Goal: Task Accomplishment & Management: Use online tool/utility

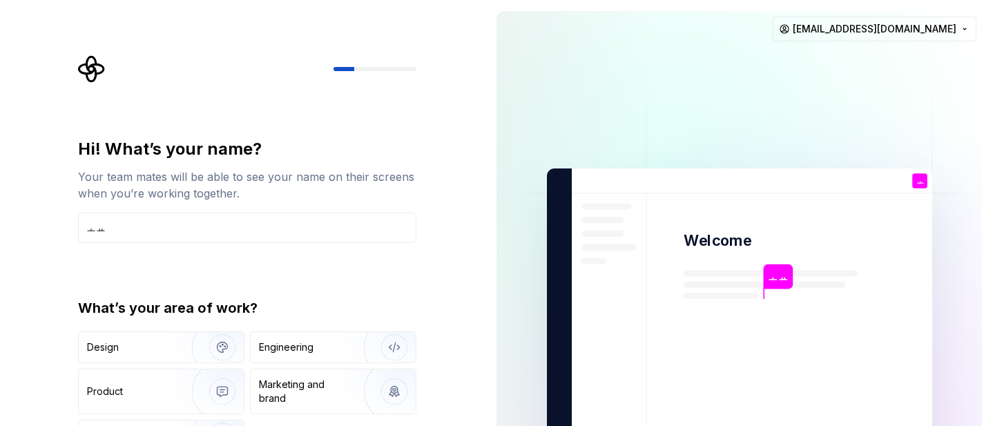
type input "ㅗ"
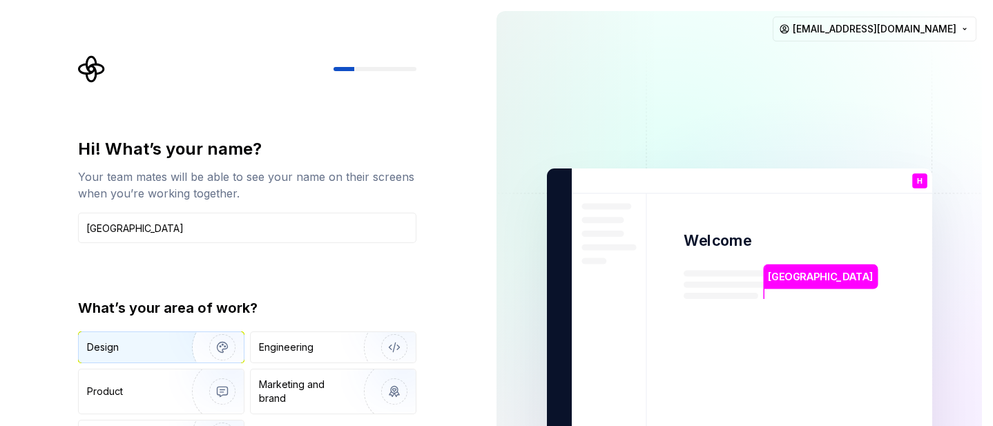
type input "[GEOGRAPHIC_DATA]"
click at [170, 340] on img "button" at bounding box center [213, 347] width 88 height 93
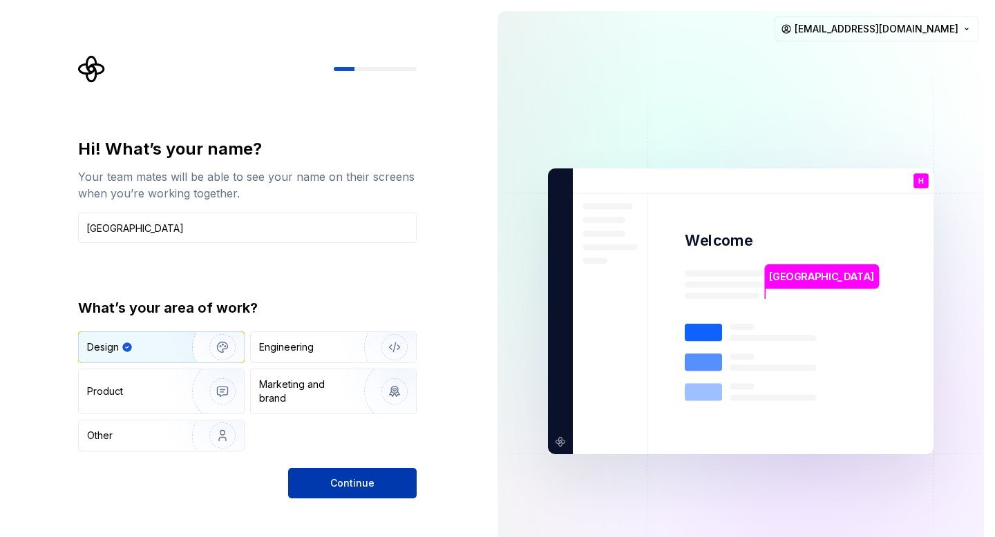
click at [359, 426] on button "Continue" at bounding box center [352, 483] width 128 height 30
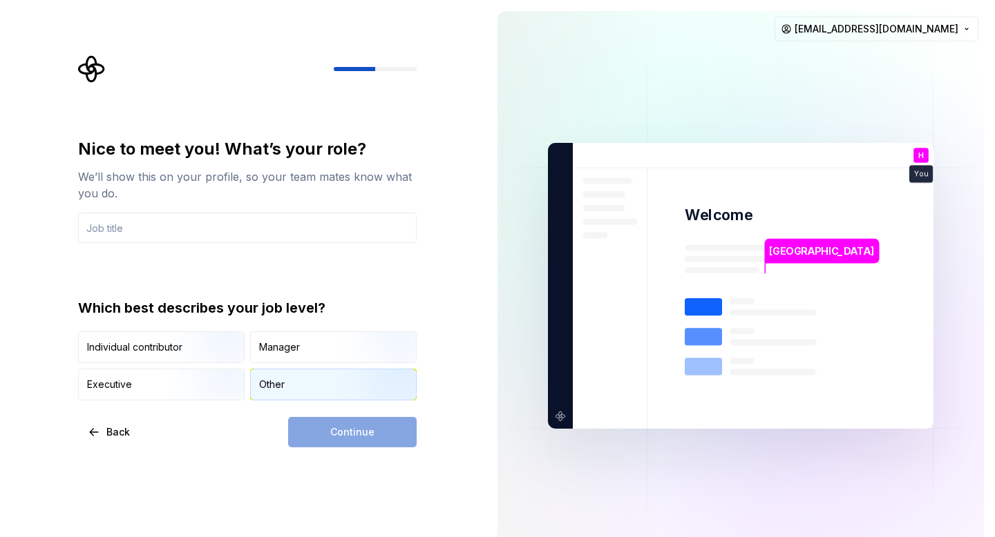
click at [289, 389] on div "Other" at bounding box center [333, 385] width 165 height 30
click at [348, 426] on div "Continue" at bounding box center [352, 432] width 128 height 30
click at [305, 229] on input "text" at bounding box center [247, 228] width 339 height 30
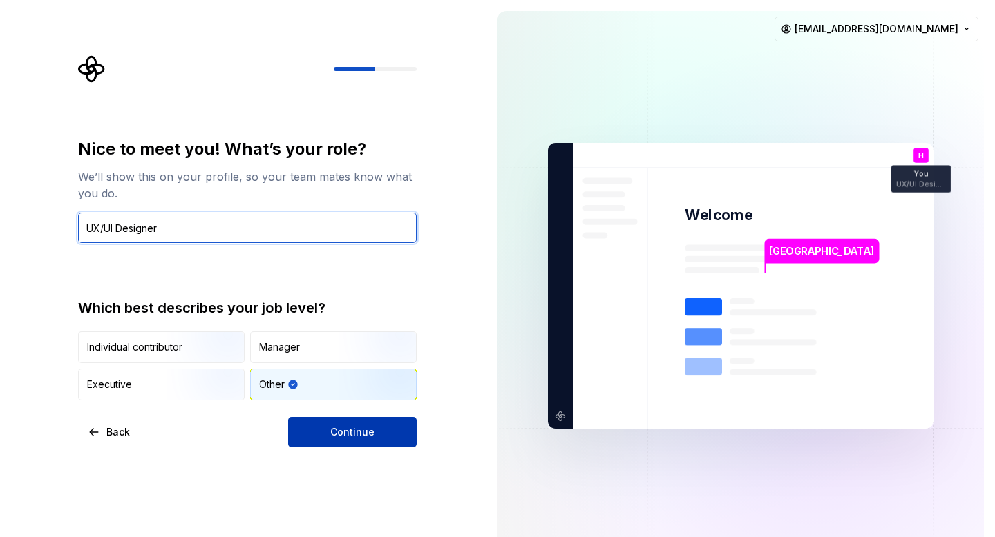
type input "UX/UI Designer"
click at [401, 424] on button "Continue" at bounding box center [352, 432] width 128 height 30
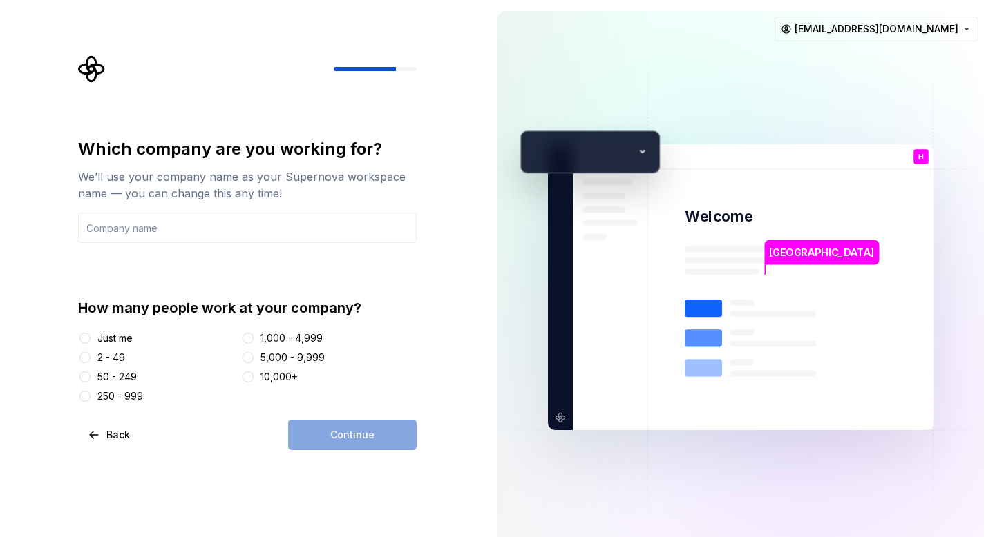
click at [110, 341] on div "Just me" at bounding box center [114, 339] width 35 height 14
click at [90, 341] on button "Just me" at bounding box center [84, 338] width 11 height 11
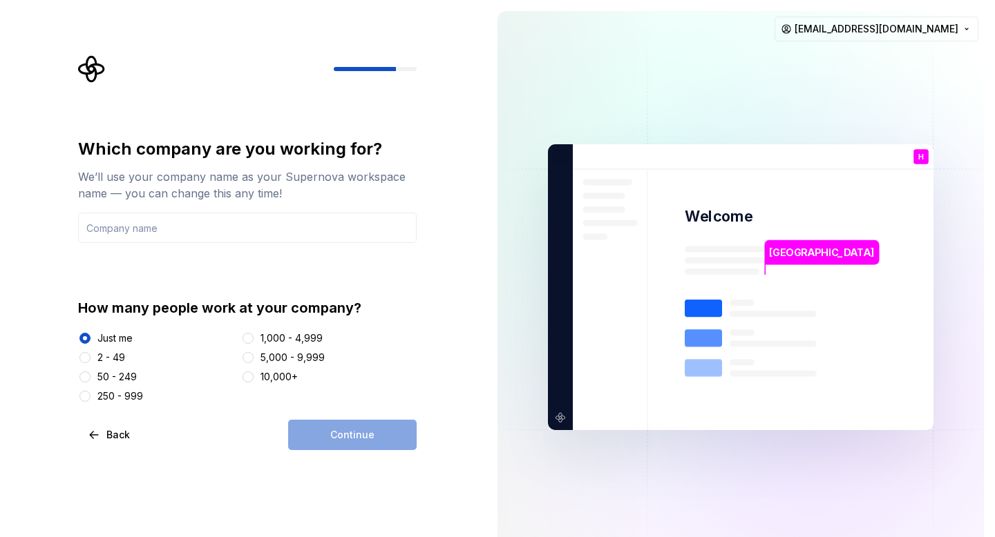
click at [349, 426] on div "Continue" at bounding box center [352, 435] width 128 height 30
click at [294, 231] on input "text" at bounding box center [247, 228] width 339 height 30
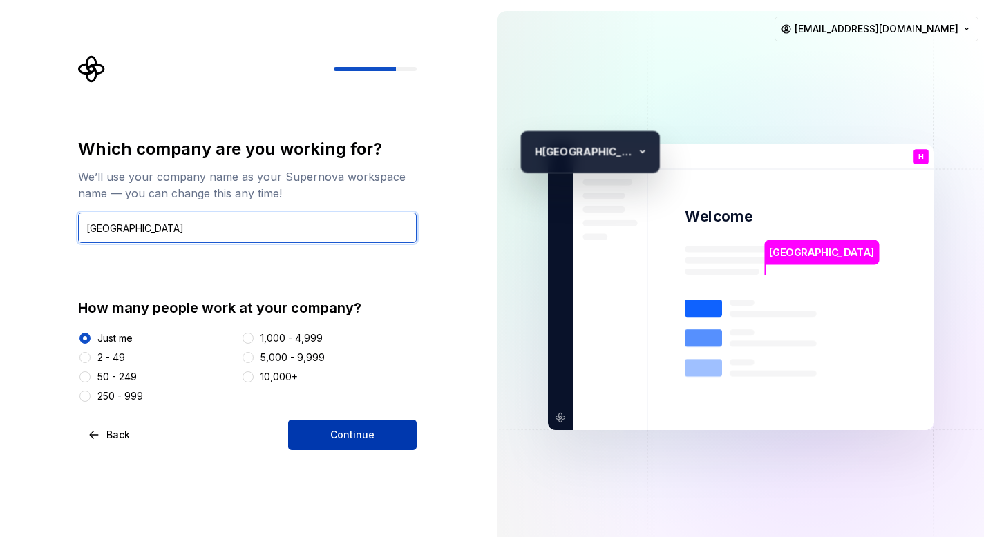
type input "[GEOGRAPHIC_DATA]"
click at [385, 426] on button "Continue" at bounding box center [352, 435] width 128 height 30
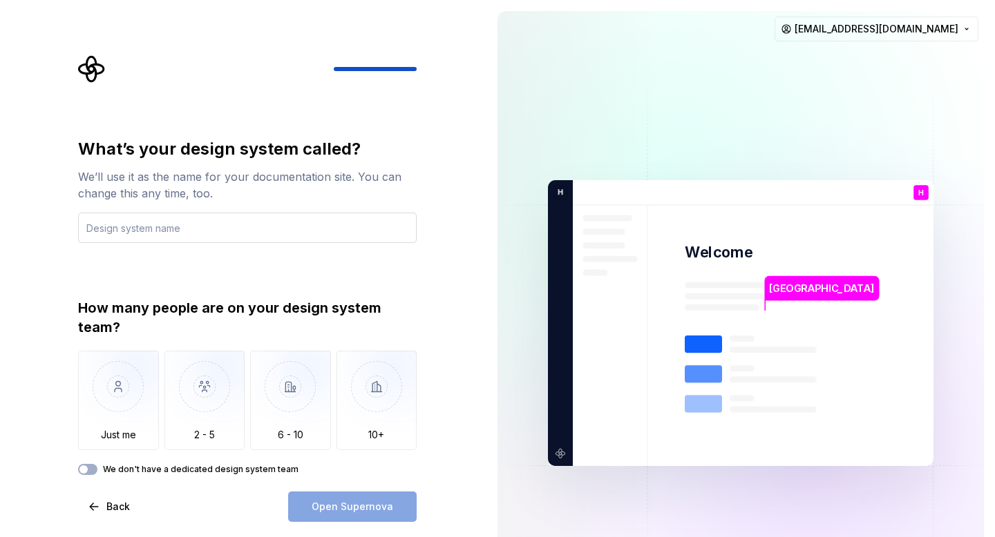
click at [297, 229] on input "text" at bounding box center [247, 228] width 339 height 30
type input "d"
type input "ㅛ"
type input "d"
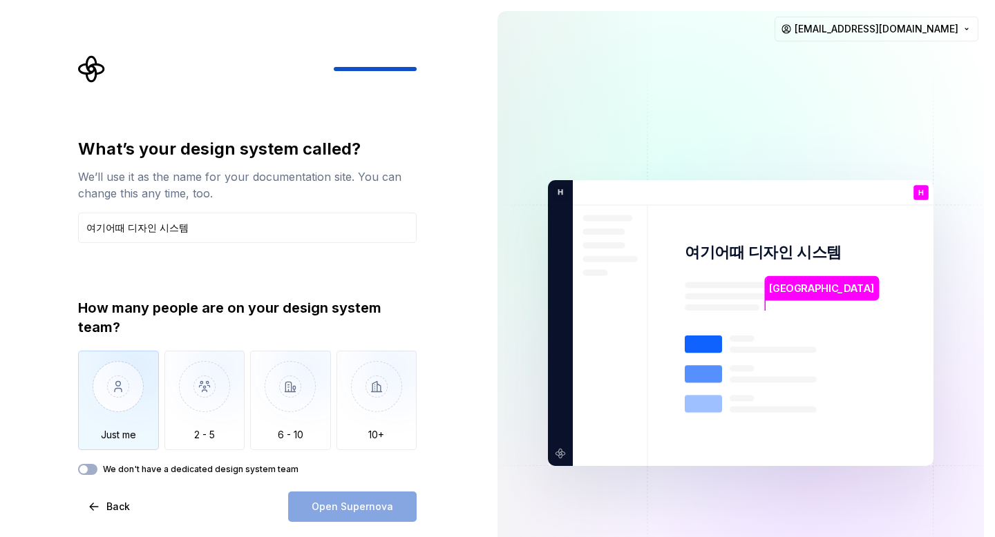
type input "여기어때 디자인 시스템"
click at [127, 383] on img "button" at bounding box center [118, 397] width 81 height 93
click at [377, 426] on span "Open Supernova" at bounding box center [353, 507] width 82 height 14
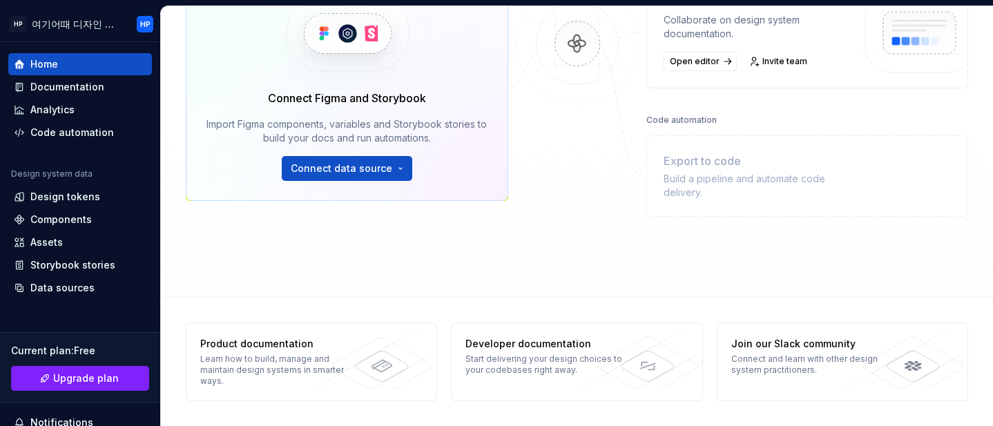
scroll to position [47, 0]
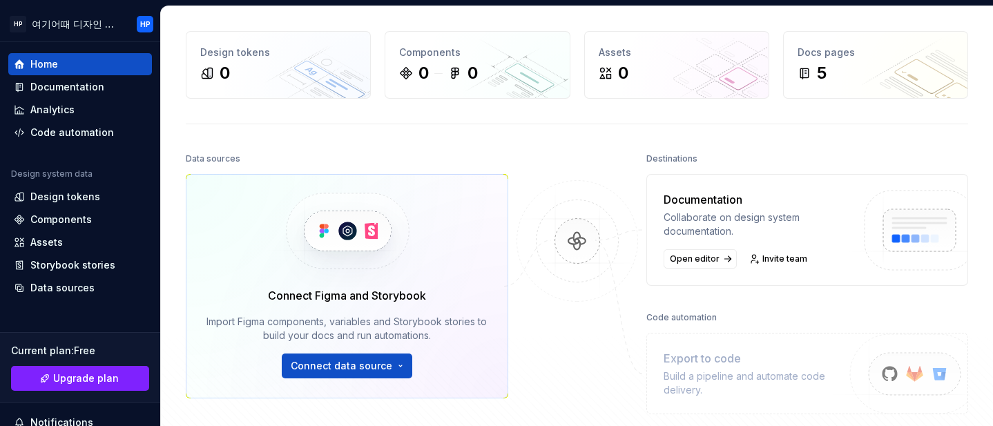
click at [337, 369] on html "HP 여기어때 디자인 시스템 HP Home Documentation Analytics Code automation Design system d…" at bounding box center [496, 213] width 993 height 426
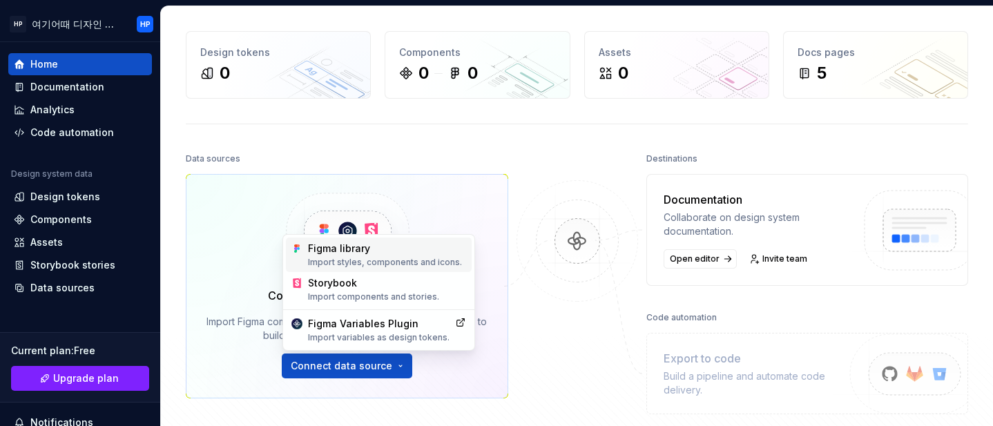
click at [320, 246] on div "Figma library Import styles, components and icons." at bounding box center [387, 255] width 158 height 26
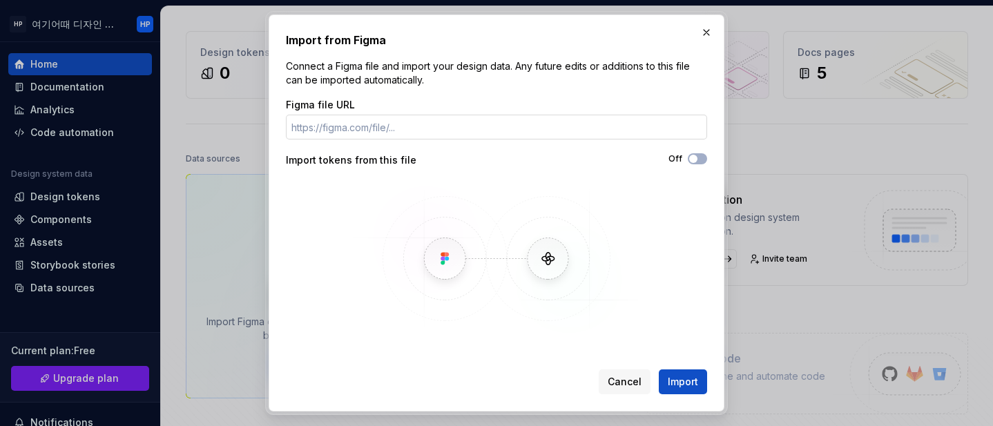
click at [524, 132] on input "Figma file URL" at bounding box center [496, 127] width 421 height 25
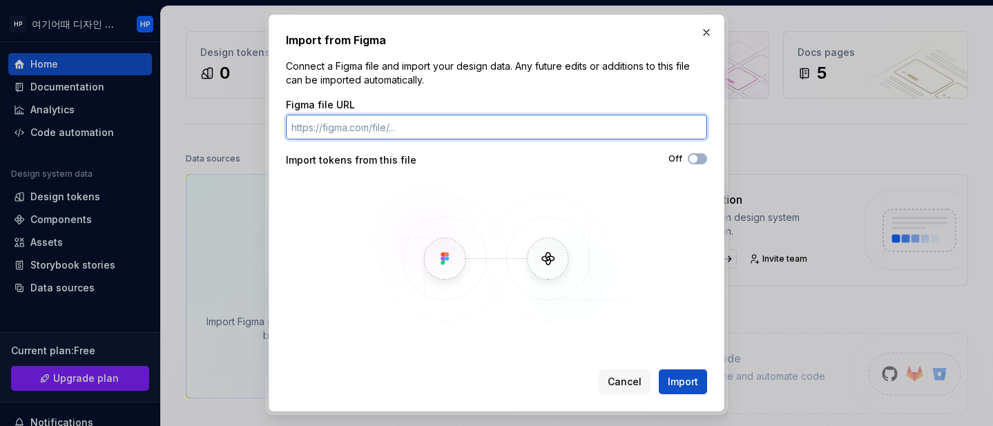
paste input "[URL][DOMAIN_NAME]"
type input "[URL][DOMAIN_NAME]"
click at [659, 370] on button "Import" at bounding box center [683, 382] width 48 height 25
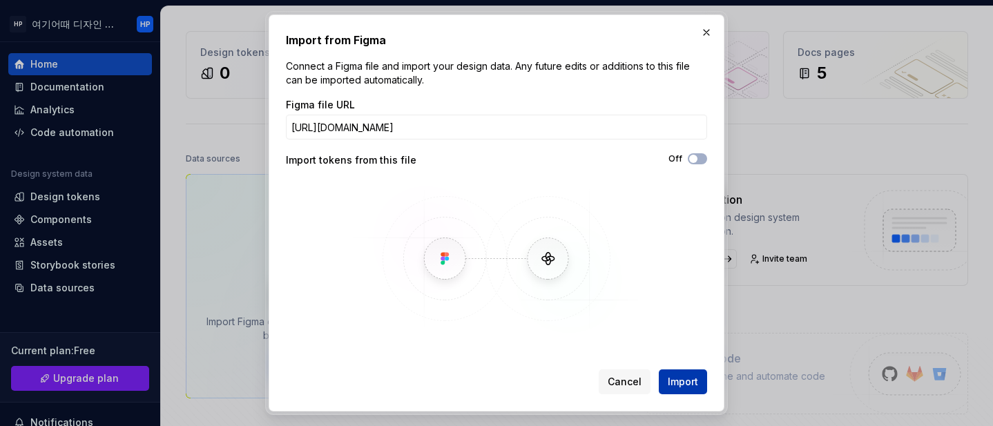
click at [688, 377] on span "Import" at bounding box center [683, 382] width 30 height 14
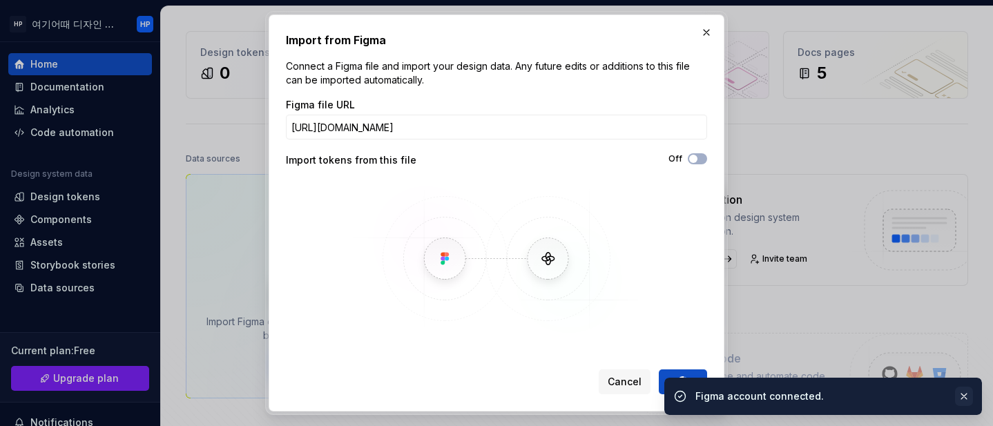
click at [968, 394] on button "button" at bounding box center [964, 396] width 18 height 19
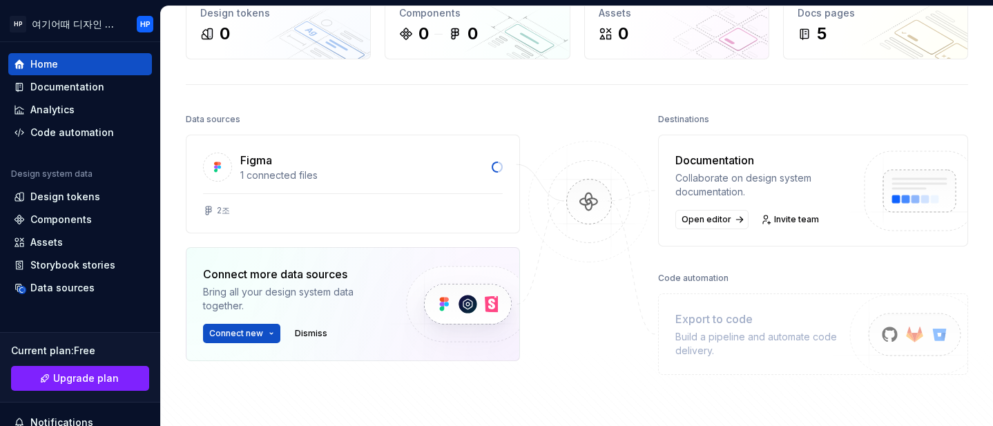
scroll to position [86, 0]
